Goal: Navigation & Orientation: Find specific page/section

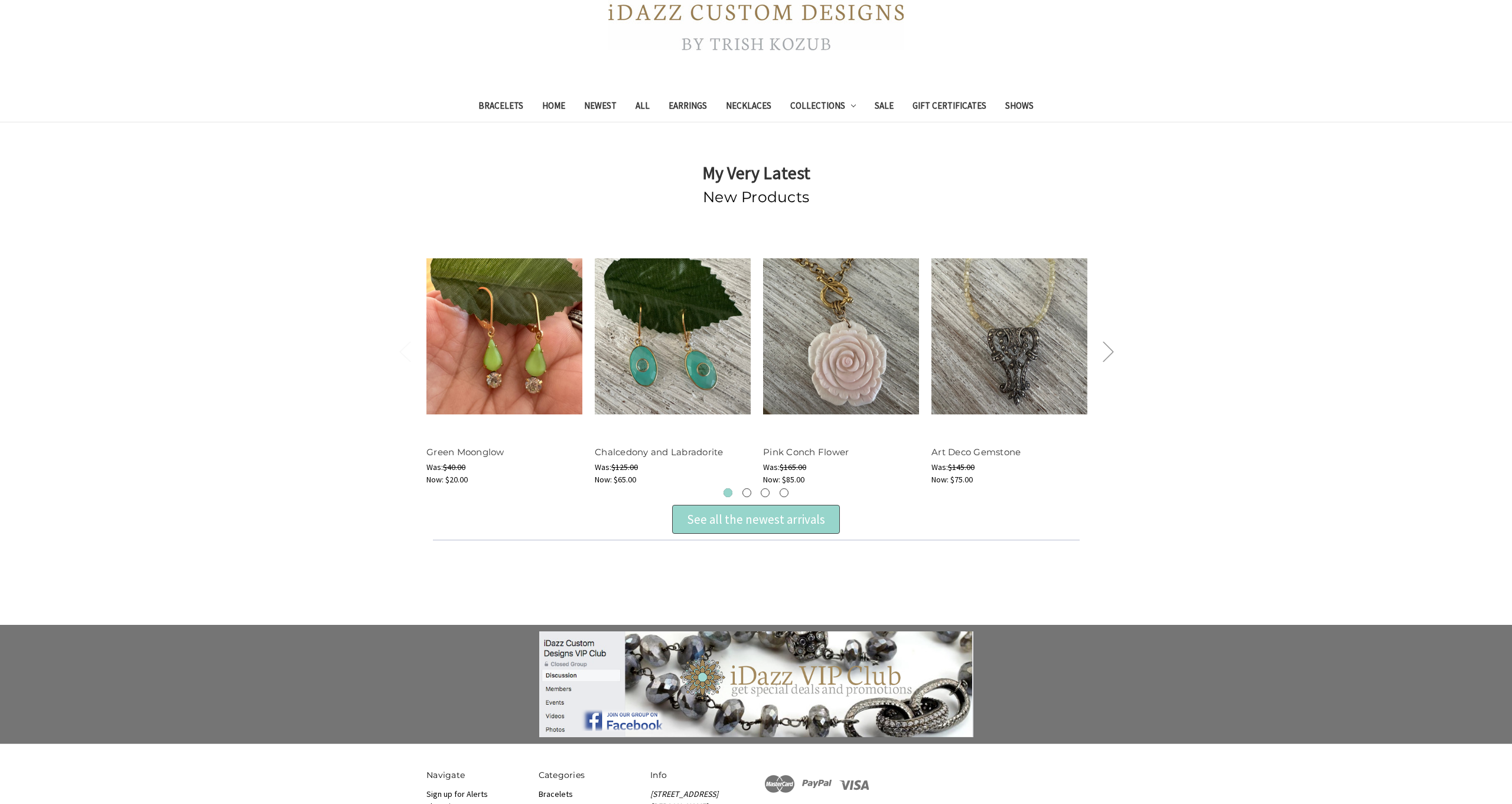
scroll to position [247, 0]
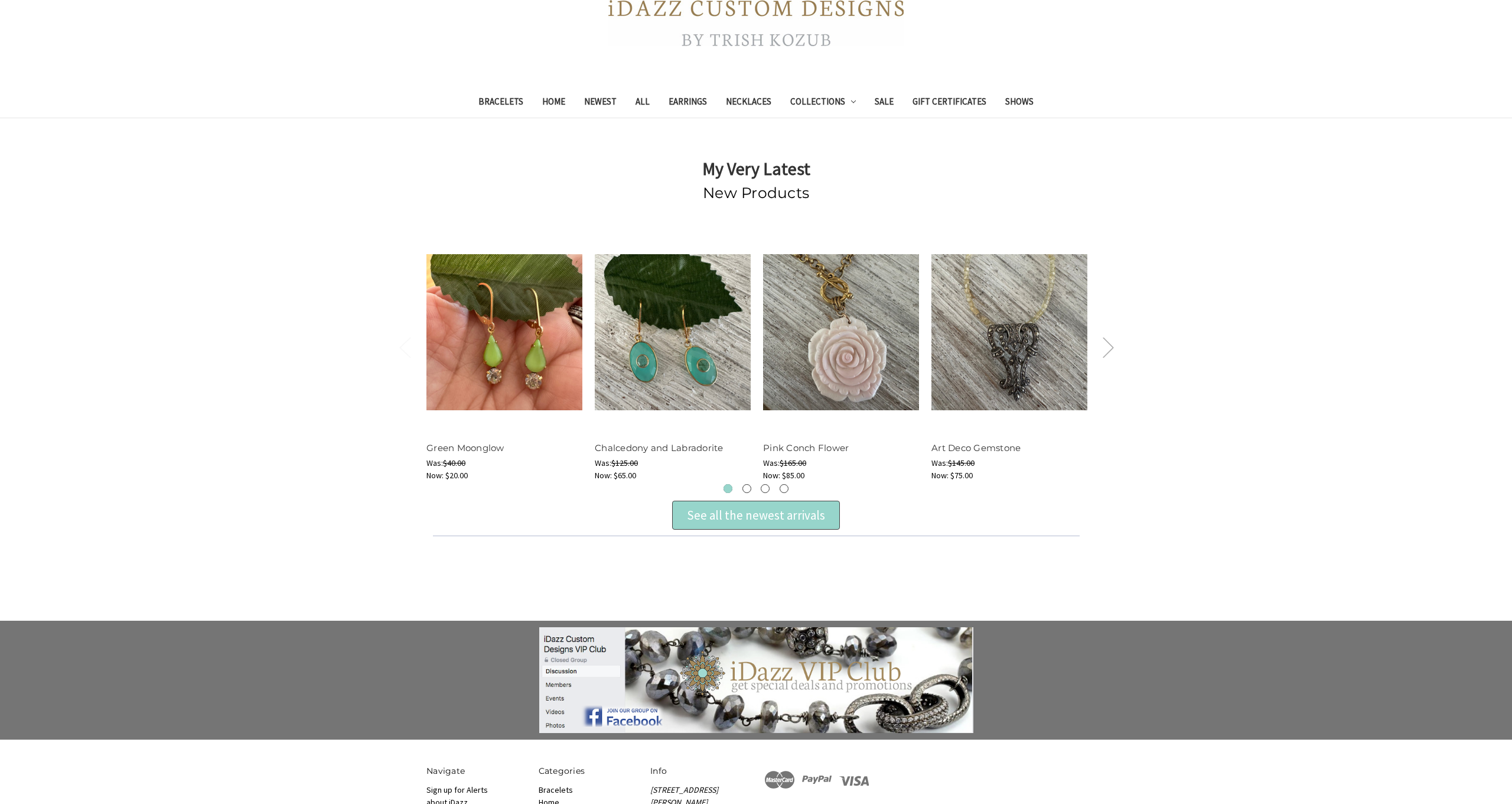
click at [1115, 349] on button "Next" at bounding box center [1108, 347] width 24 height 36
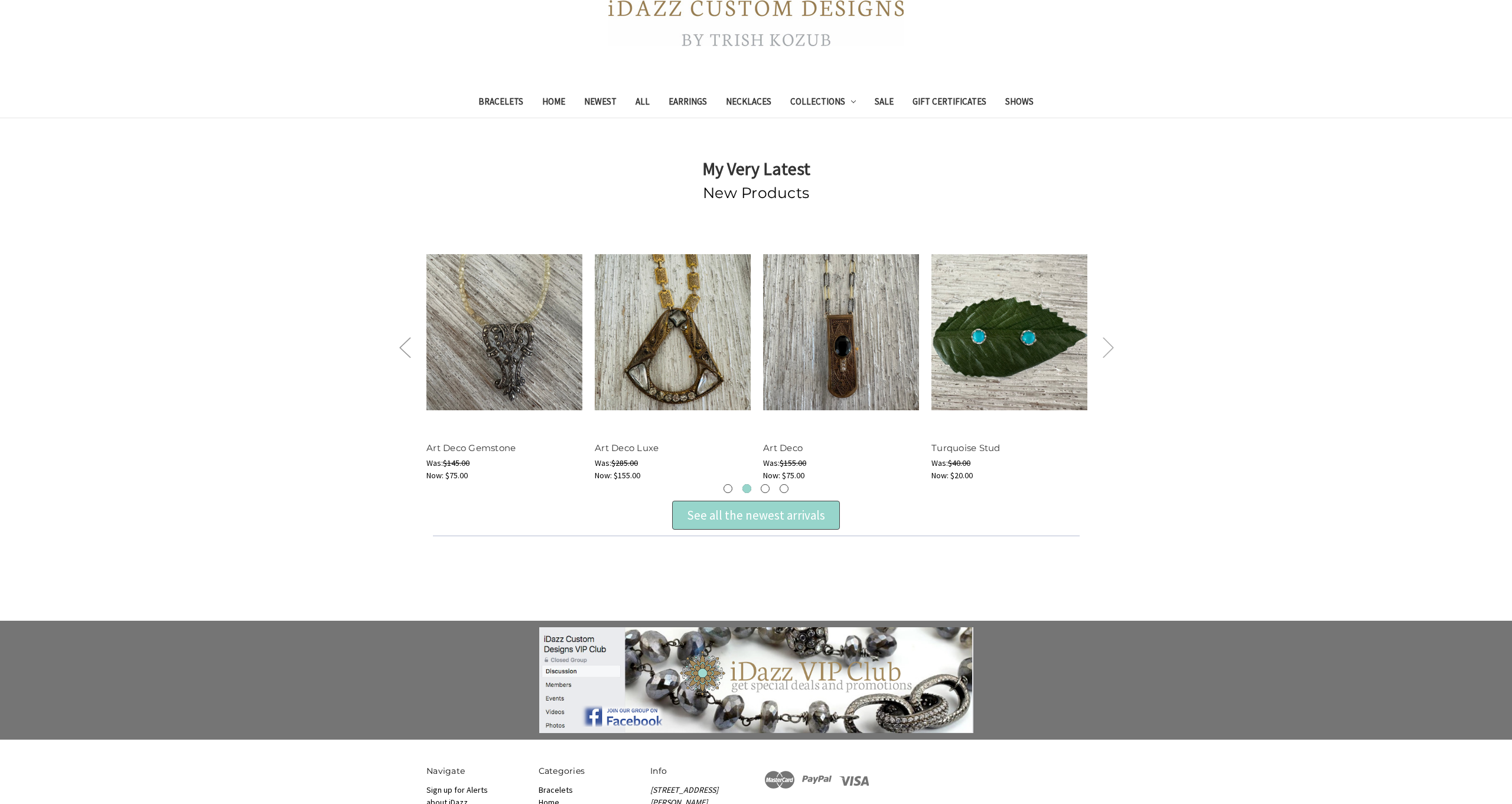
click at [1112, 345] on button "Next" at bounding box center [1108, 347] width 24 height 36
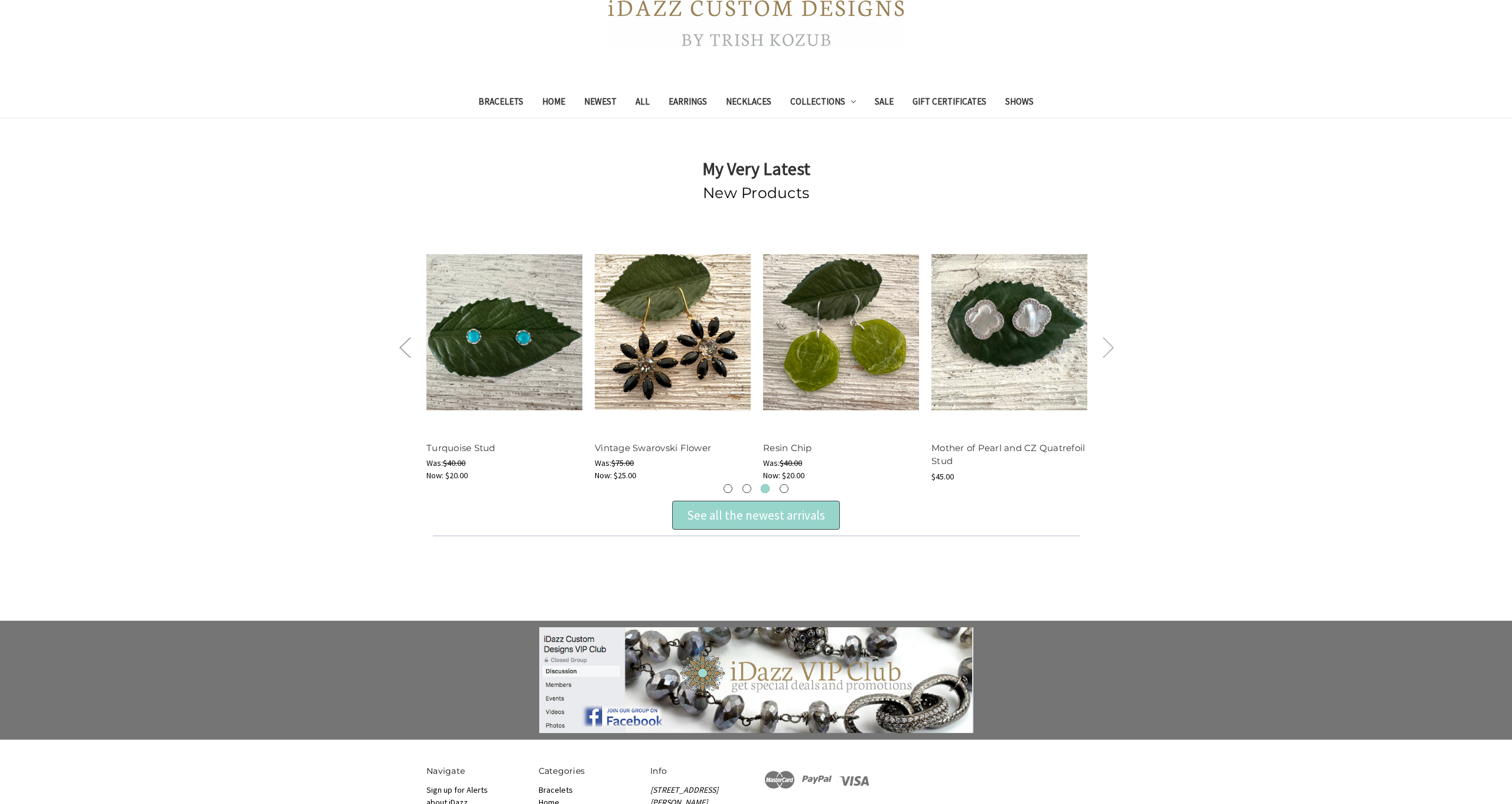
click at [1106, 342] on button "Next" at bounding box center [1108, 347] width 24 height 36
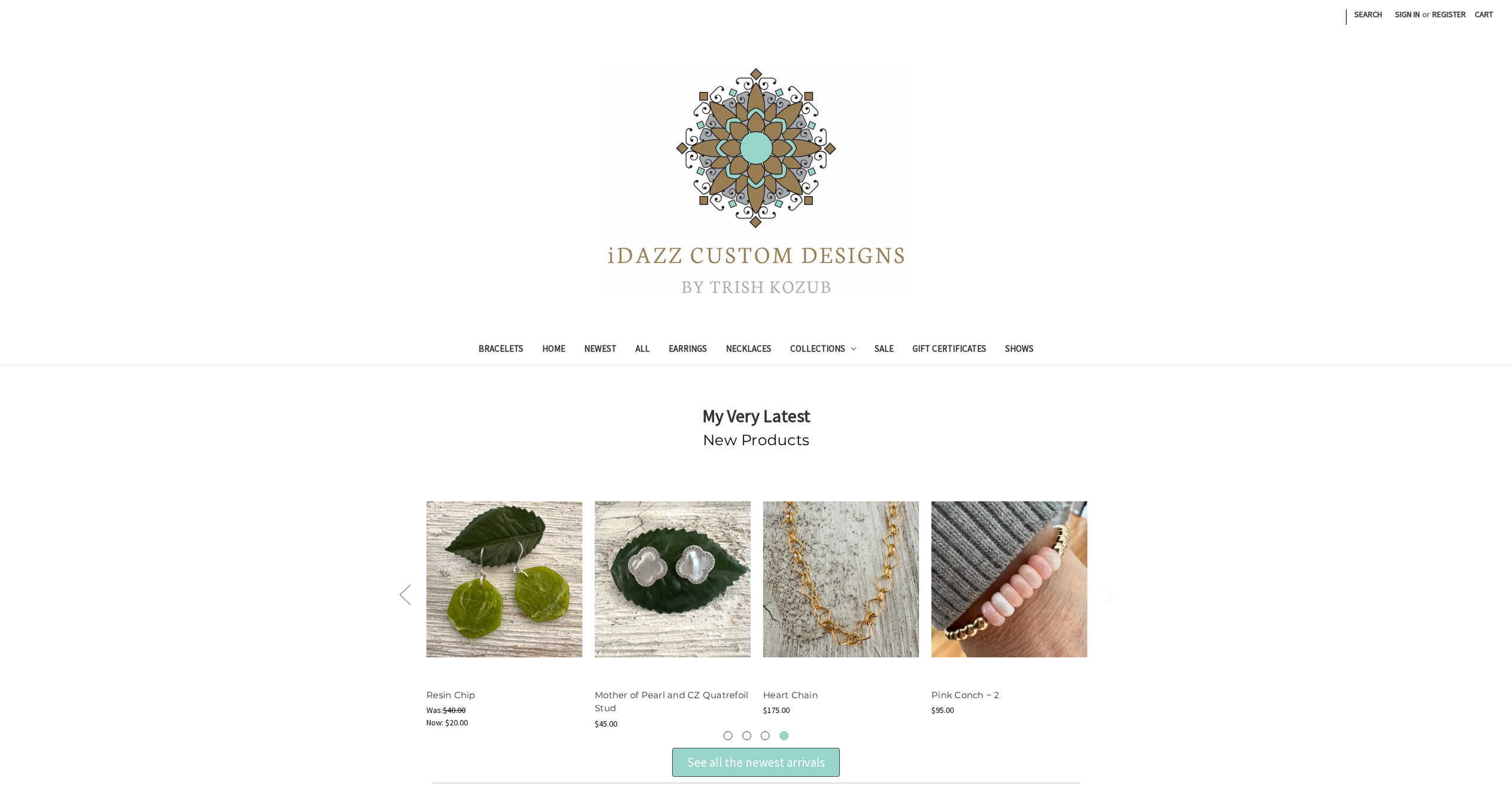
scroll to position [0, 0]
click at [504, 347] on link "Bracelets" at bounding box center [501, 350] width 64 height 29
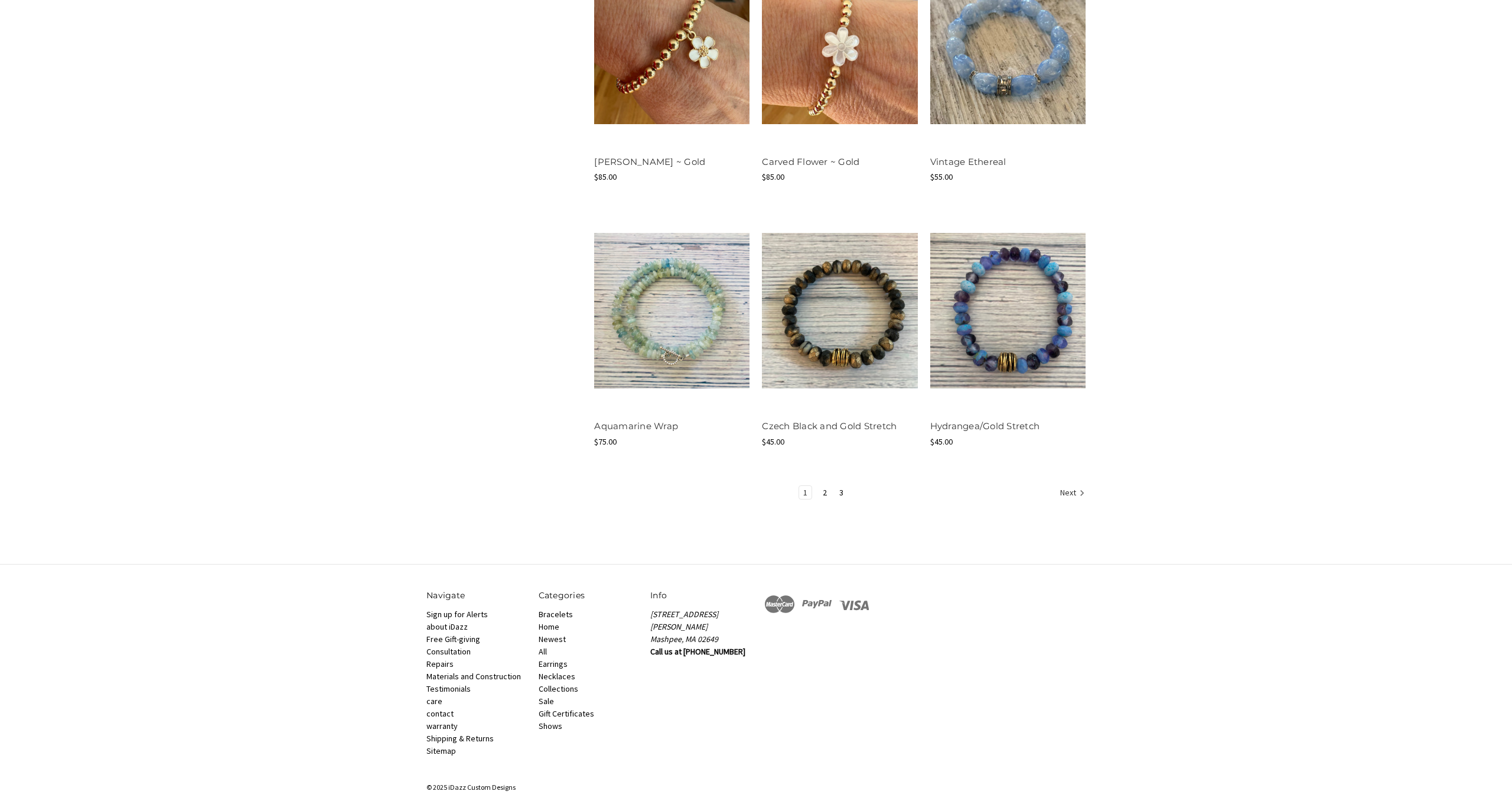
scroll to position [1218, 0]
click at [823, 493] on link "2" at bounding box center [825, 493] width 13 height 13
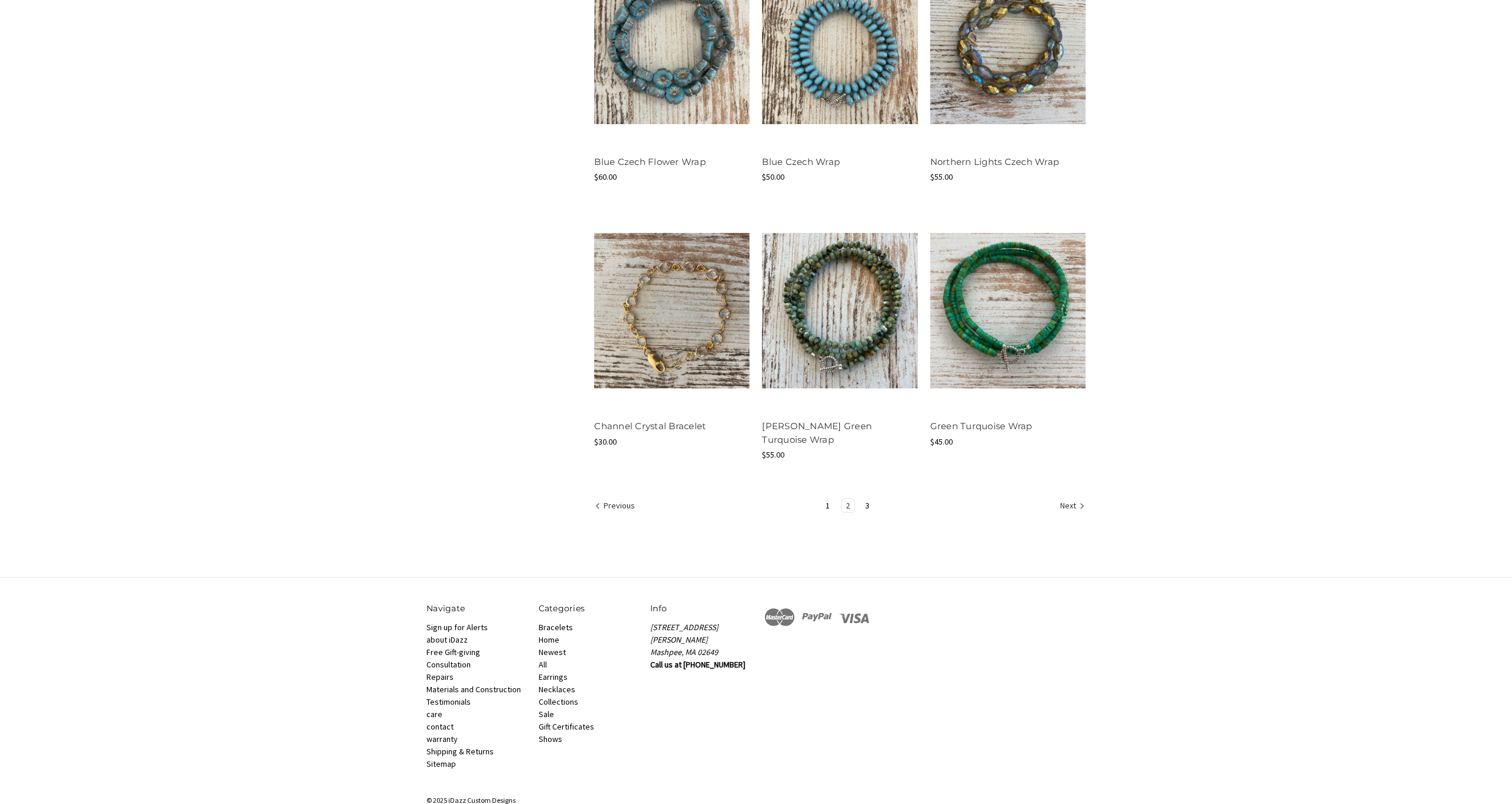
scroll to position [1218, 0]
click at [863, 499] on link "3" at bounding box center [867, 506] width 13 height 13
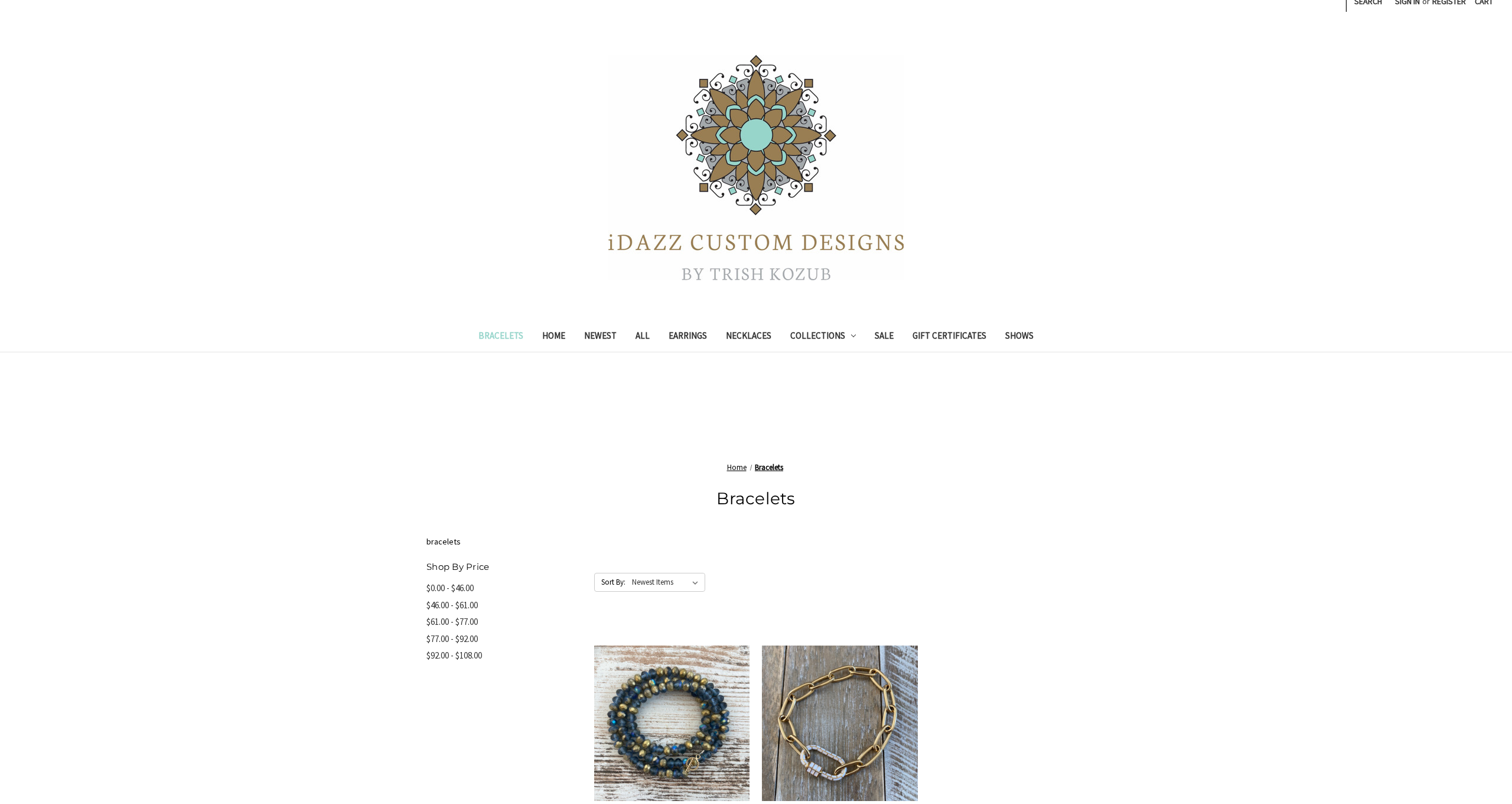
scroll to position [13, 0]
click at [688, 335] on link "Earrings" at bounding box center [688, 338] width 57 height 29
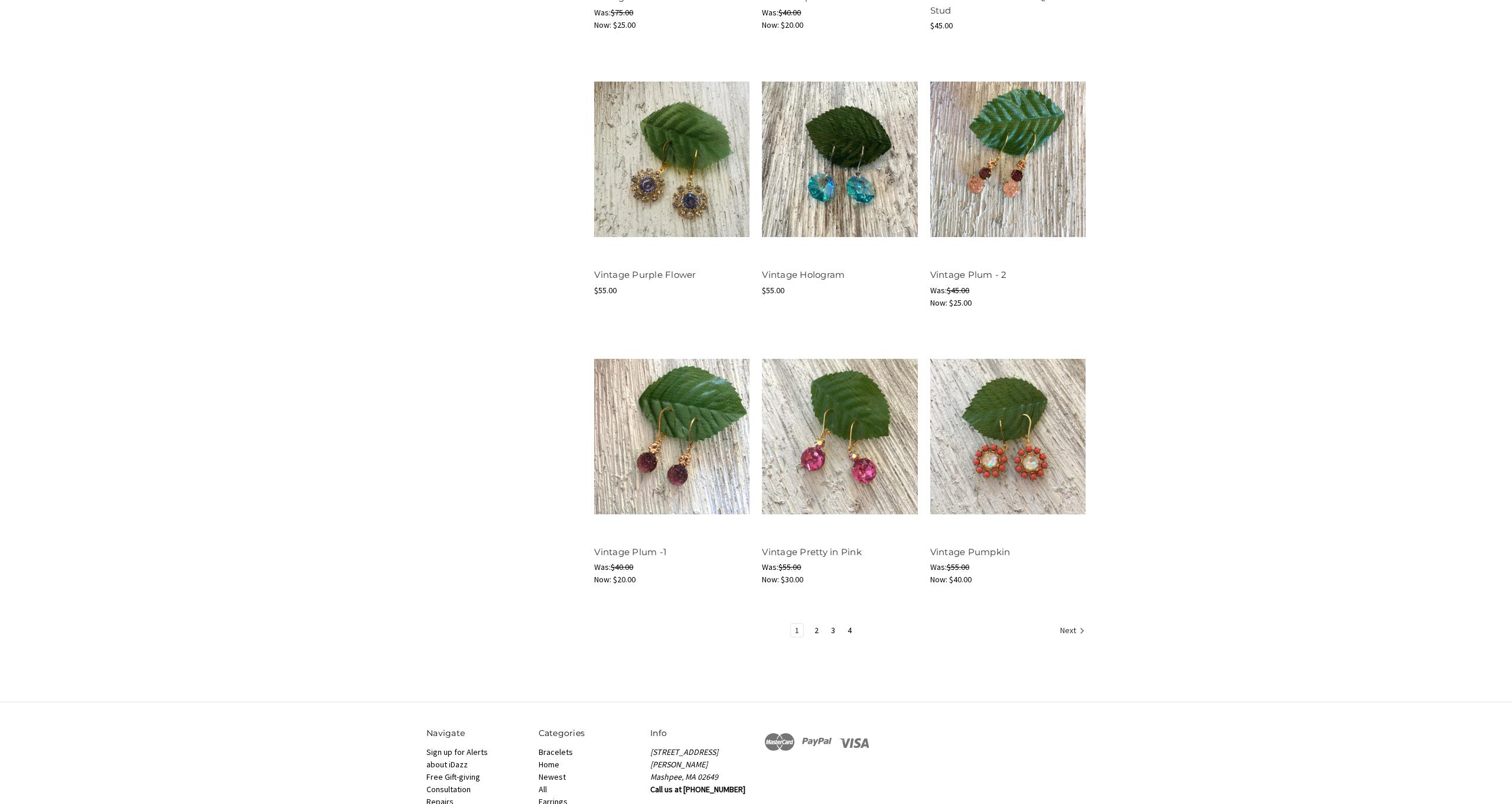
scroll to position [1133, 0]
click at [818, 626] on link "2" at bounding box center [816, 628] width 13 height 13
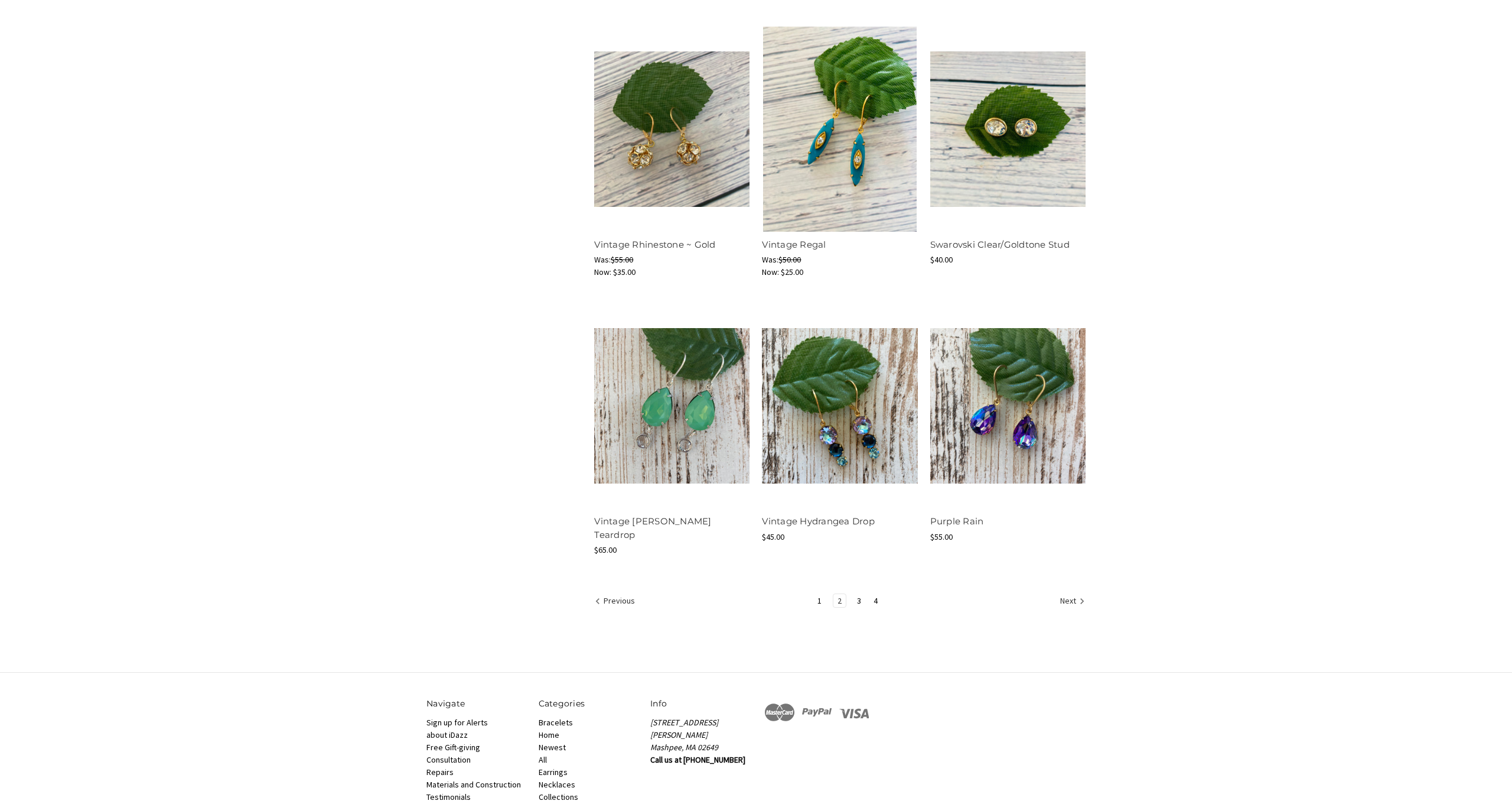
scroll to position [1163, 0]
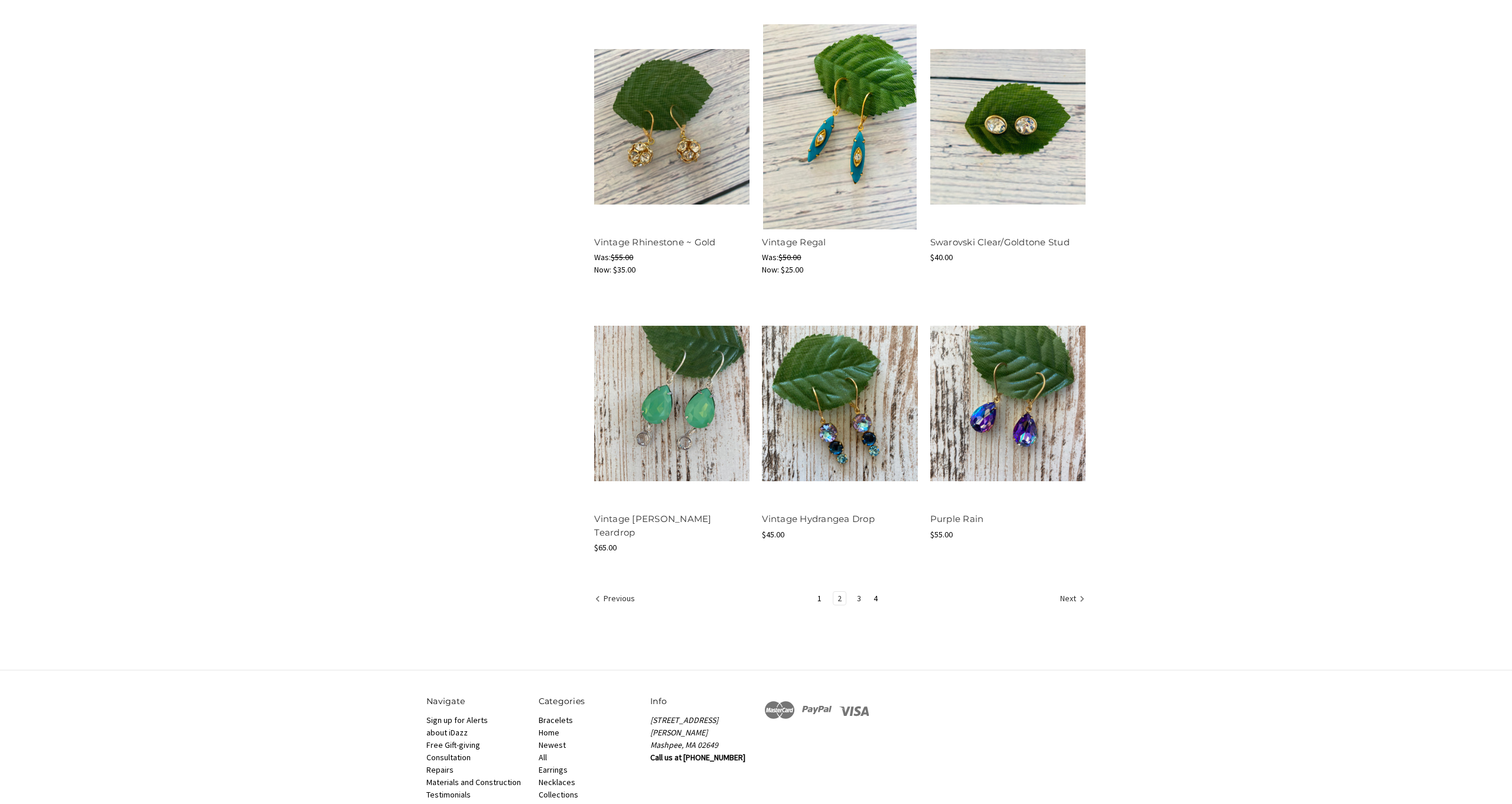
click at [859, 592] on link "3" at bounding box center [859, 598] width 13 height 13
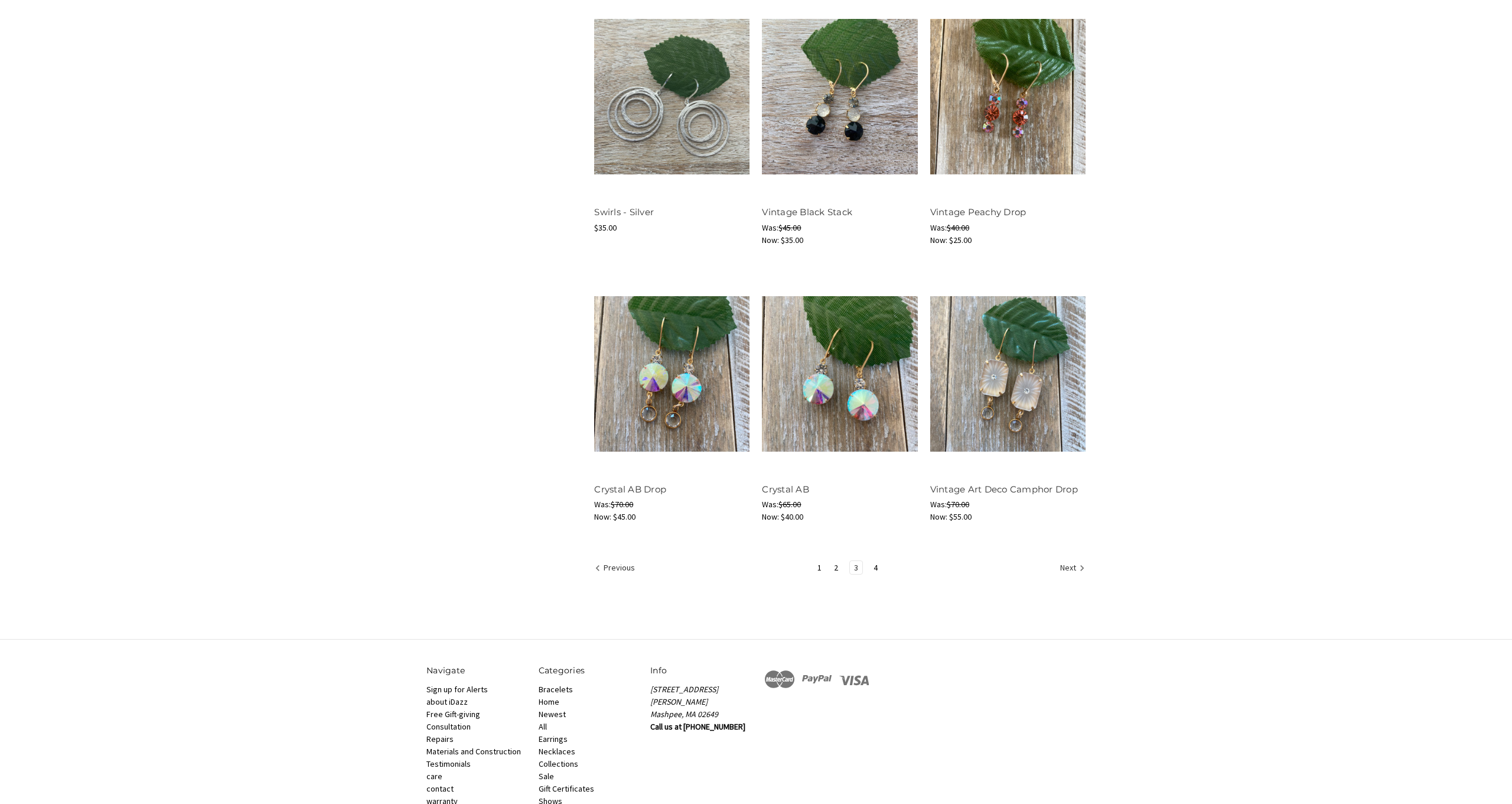
scroll to position [1195, 0]
click at [873, 568] on link "4" at bounding box center [875, 567] width 13 height 13
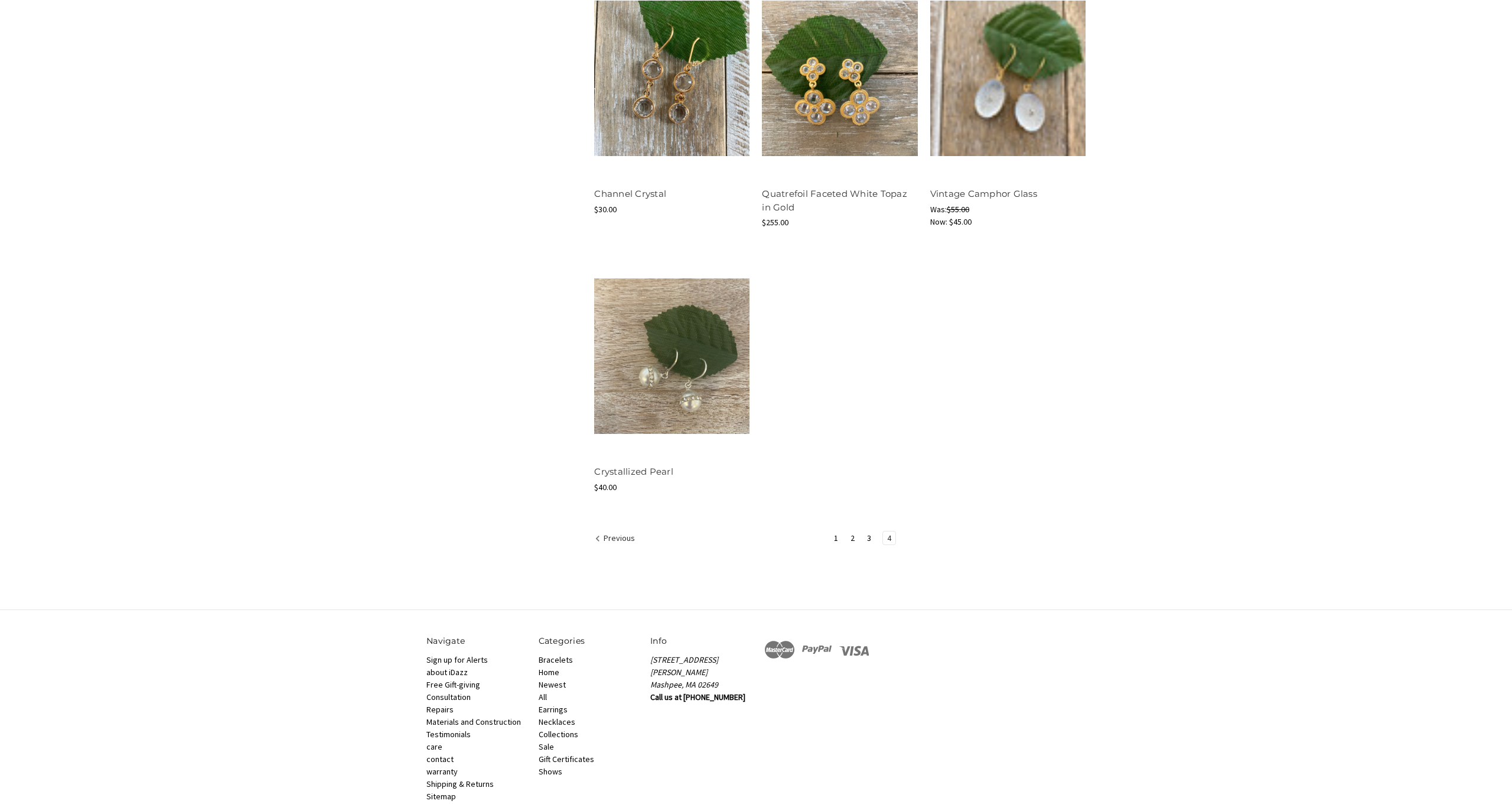
scroll to position [936, 0]
click at [833, 534] on link "1" at bounding box center [836, 537] width 13 height 13
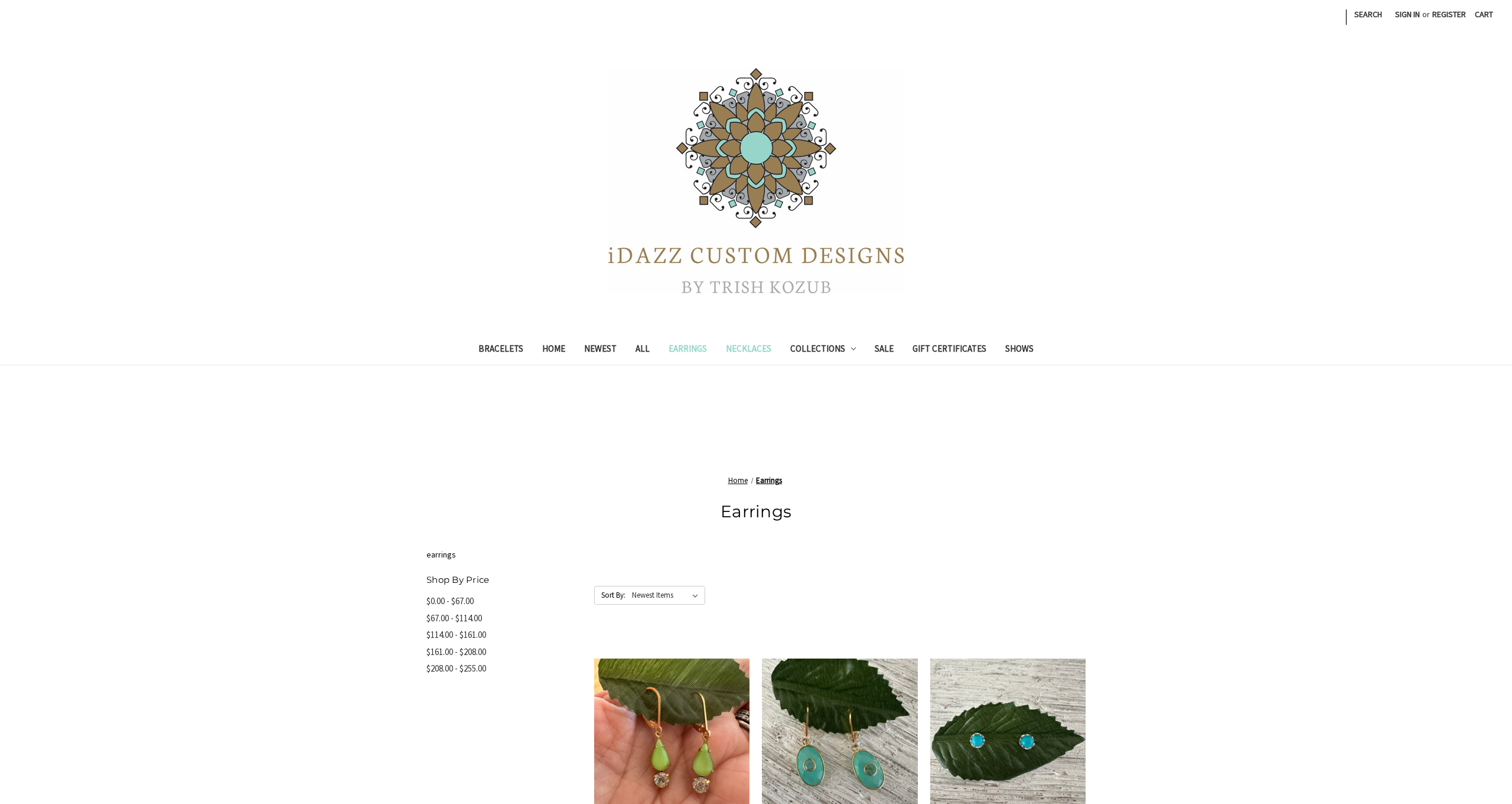
click at [757, 351] on link "Necklaces" at bounding box center [748, 350] width 65 height 29
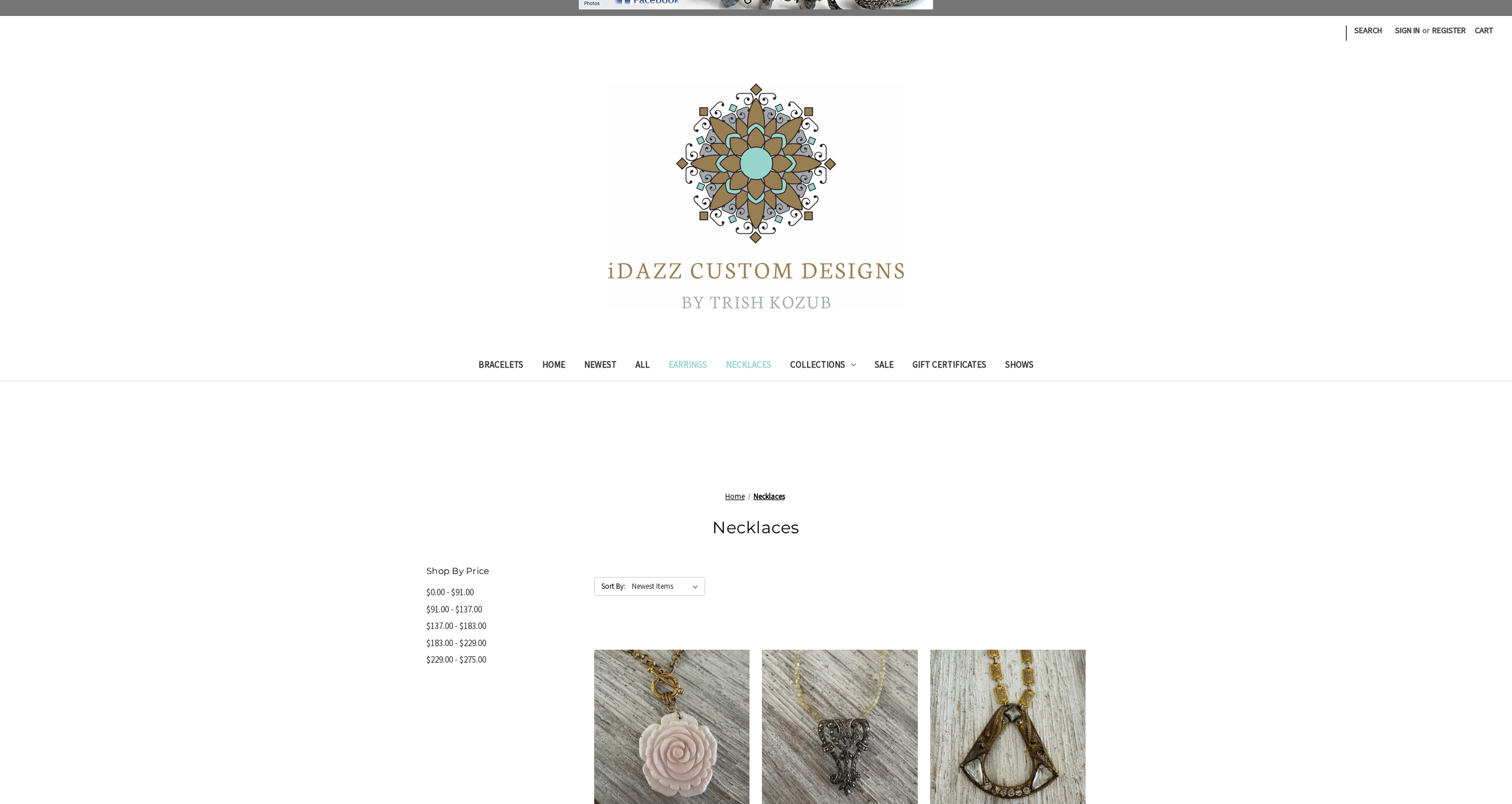
scroll to position [83, 1]
click at [694, 371] on link "Earrings" at bounding box center [688, 366] width 57 height 29
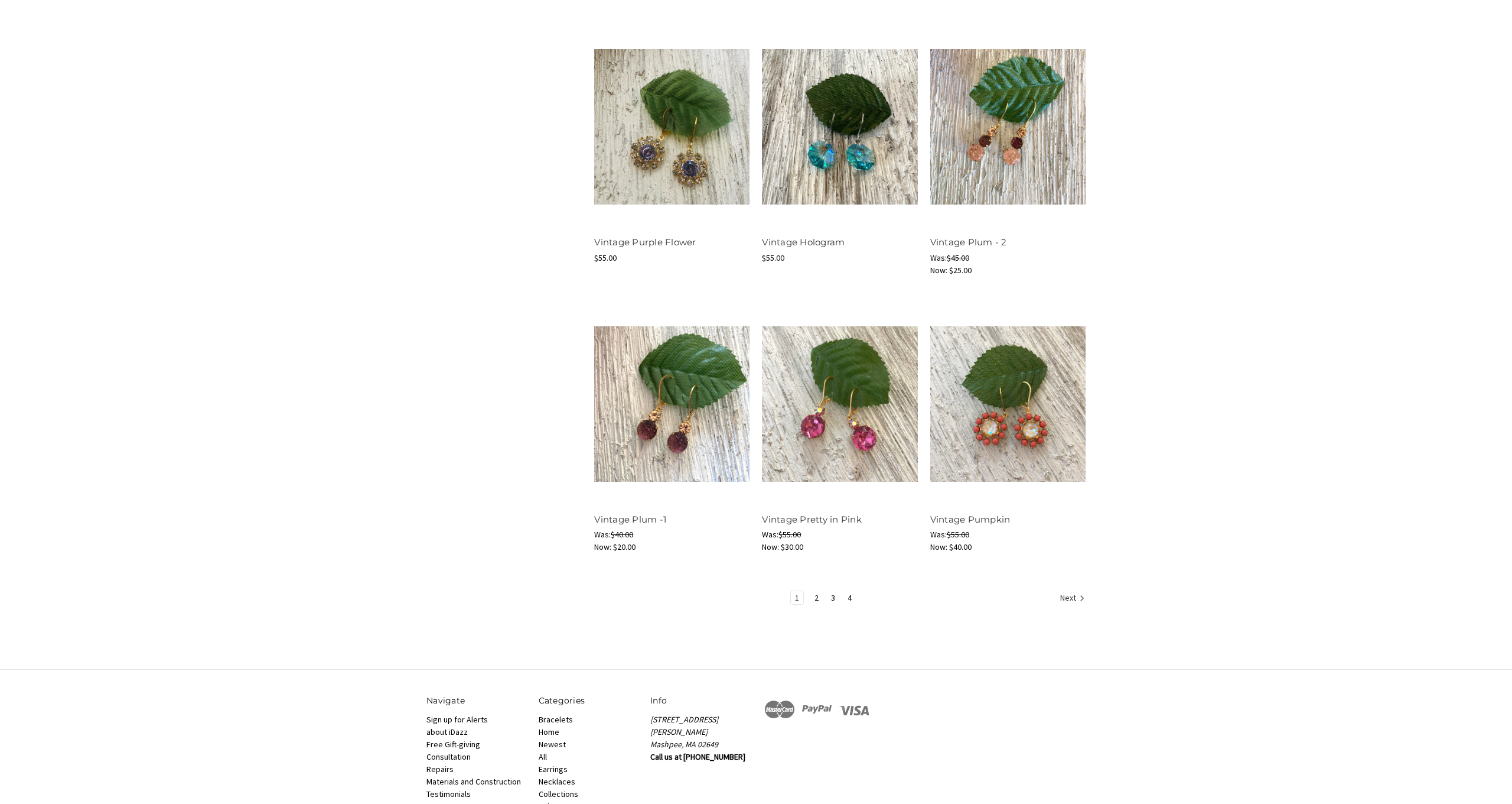
scroll to position [1164, 0]
click at [849, 599] on link "4" at bounding box center [849, 597] width 13 height 13
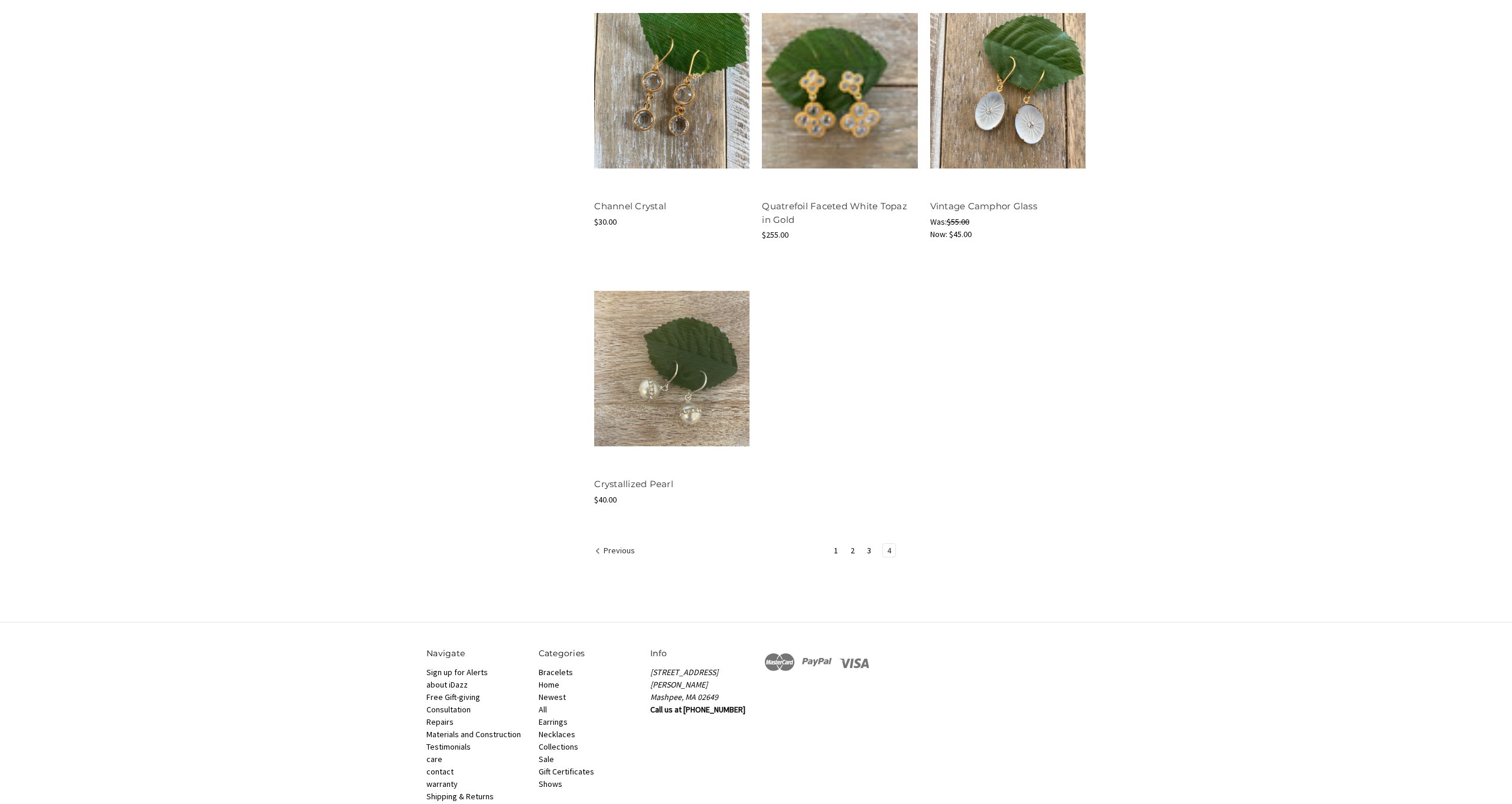
scroll to position [920, 0]
